Goal: Information Seeking & Learning: Learn about a topic

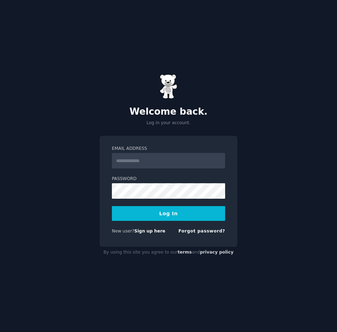
click at [157, 165] on input "Email Address" at bounding box center [168, 160] width 113 height 15
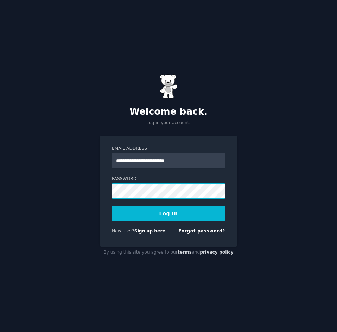
type input "**********"
click at [162, 214] on button "Log In" at bounding box center [168, 213] width 113 height 15
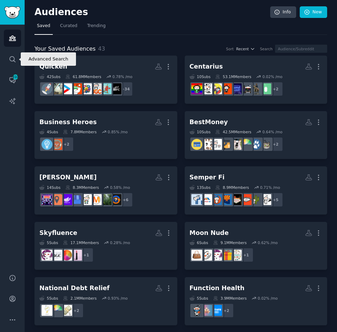
click at [18, 62] on link "Search" at bounding box center [12, 59] width 17 height 17
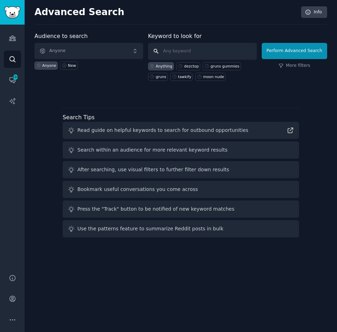
click at [184, 51] on input "text" at bounding box center [202, 51] width 109 height 17
click at [117, 56] on span "Anyone" at bounding box center [88, 51] width 109 height 16
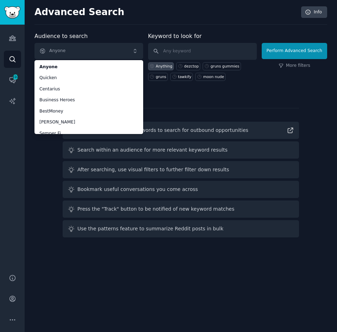
click at [142, 22] on div "Advanced Search Info" at bounding box center [180, 15] width 292 height 18
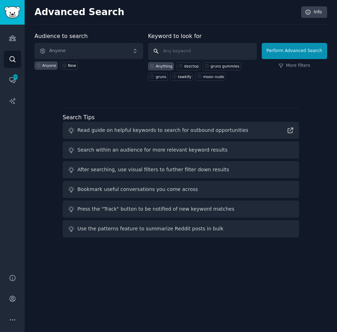
click at [198, 48] on input "text" at bounding box center [202, 51] width 109 height 17
click at [300, 51] on button "Perform Advanced Search" at bounding box center [293, 51] width 65 height 16
click at [220, 51] on input "text" at bounding box center [202, 51] width 109 height 17
type input "SEO Strategy"
click button "Perform Advanced Search" at bounding box center [293, 51] width 65 height 16
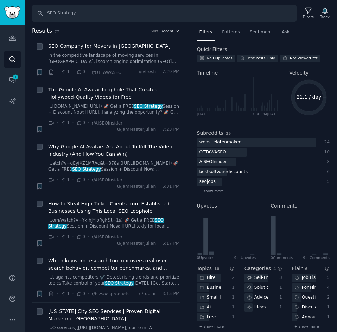
click at [309, 13] on icon at bounding box center [308, 11] width 6 height 6
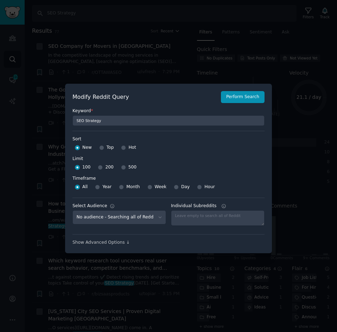
click at [207, 55] on div at bounding box center [168, 166] width 337 height 332
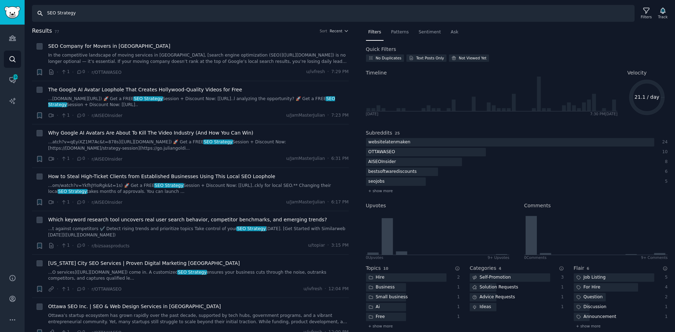
click at [41, 14] on input "SEO Strategy" at bounding box center [333, 13] width 602 height 17
click at [50, 16] on input "SEO Strategy" at bounding box center [333, 13] width 602 height 17
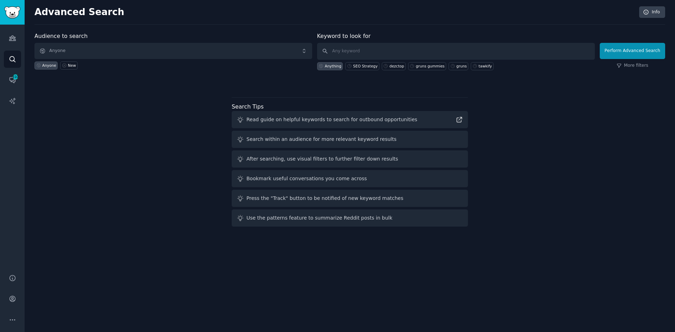
click at [145, 107] on div "Audience to search Anyone Anyone New Keyword to look for Anything SEO Strategy …" at bounding box center [349, 130] width 630 height 197
click at [336, 66] on link "More filters" at bounding box center [632, 66] width 32 height 6
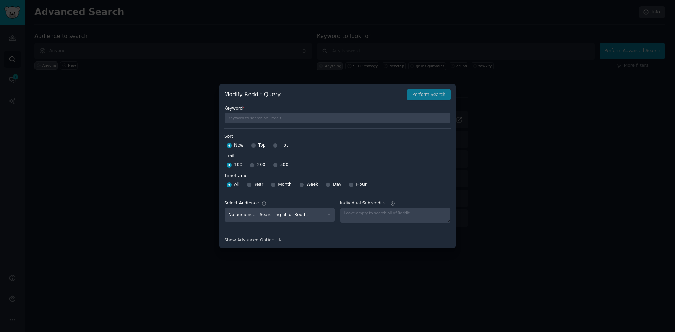
click at [262, 240] on div "Show Advanced Options ↓" at bounding box center [337, 240] width 226 height 6
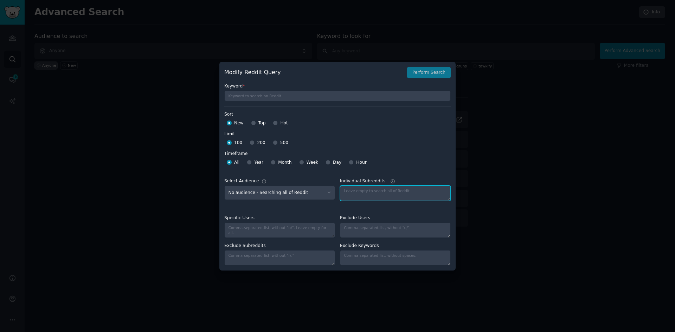
click at [336, 192] on textarea "Individual Subreddits" at bounding box center [395, 192] width 111 height 15
type textarea "saas"
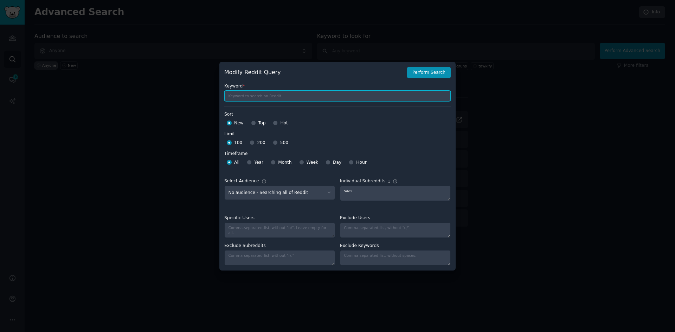
click at [333, 98] on input "text" at bounding box center [337, 96] width 226 height 11
type input "SEO Strategy"
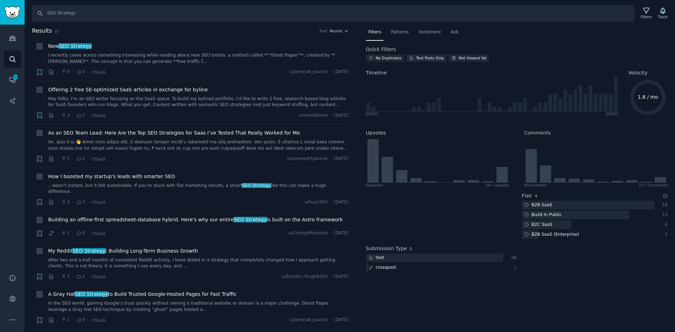
click at [212, 32] on h2 "Results 97 Sort Recent" at bounding box center [190, 31] width 317 height 9
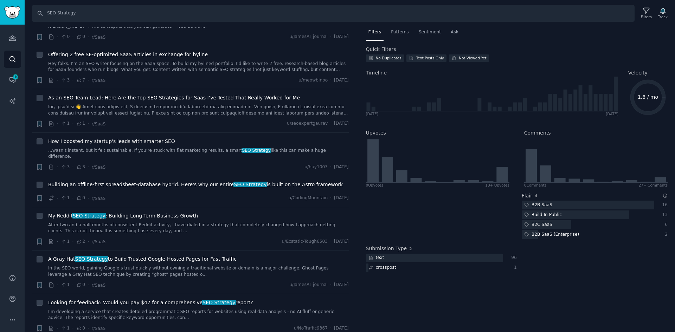
click at [193, 32] on div "New SEO Strategy I recently came across something interesting while reading abo…" at bounding box center [198, 23] width 300 height 33
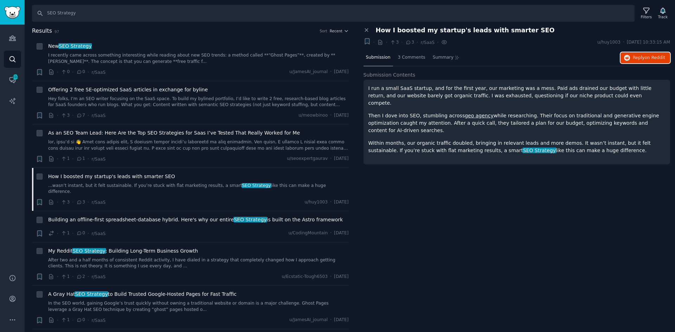
click at [653, 60] on button "Reply on Reddit" at bounding box center [645, 57] width 50 height 11
